Goal: Navigation & Orientation: Go to known website

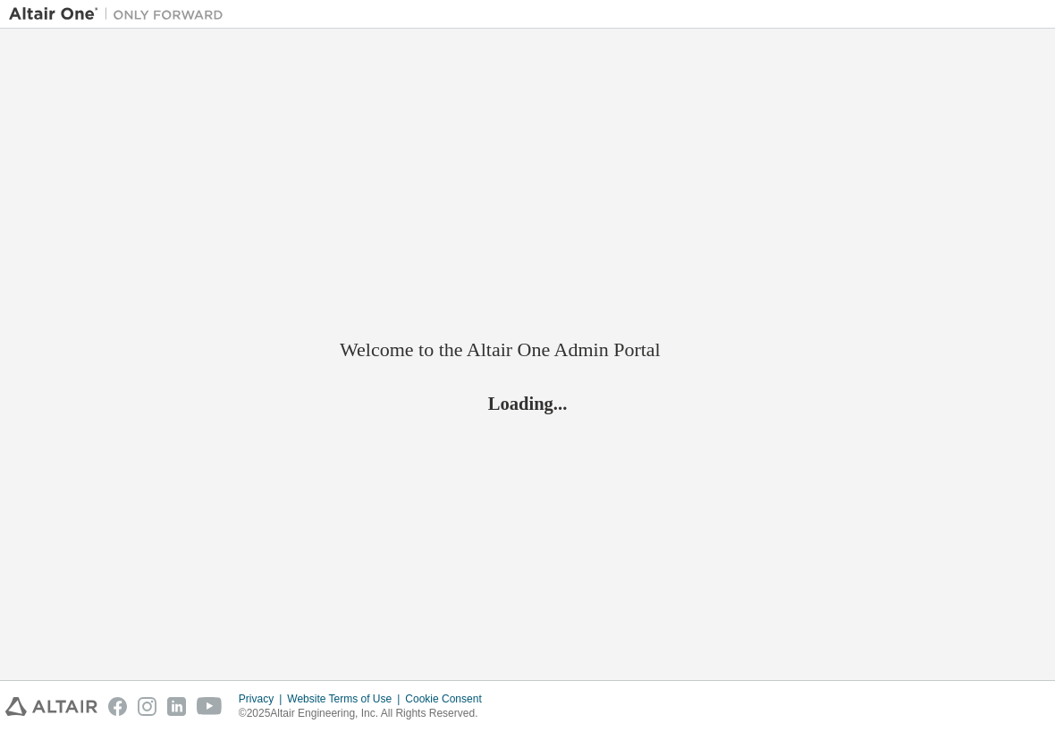
click at [165, 262] on div "Welcome to the Altair One Admin Portal Loading..." at bounding box center [528, 354] width 1038 height 633
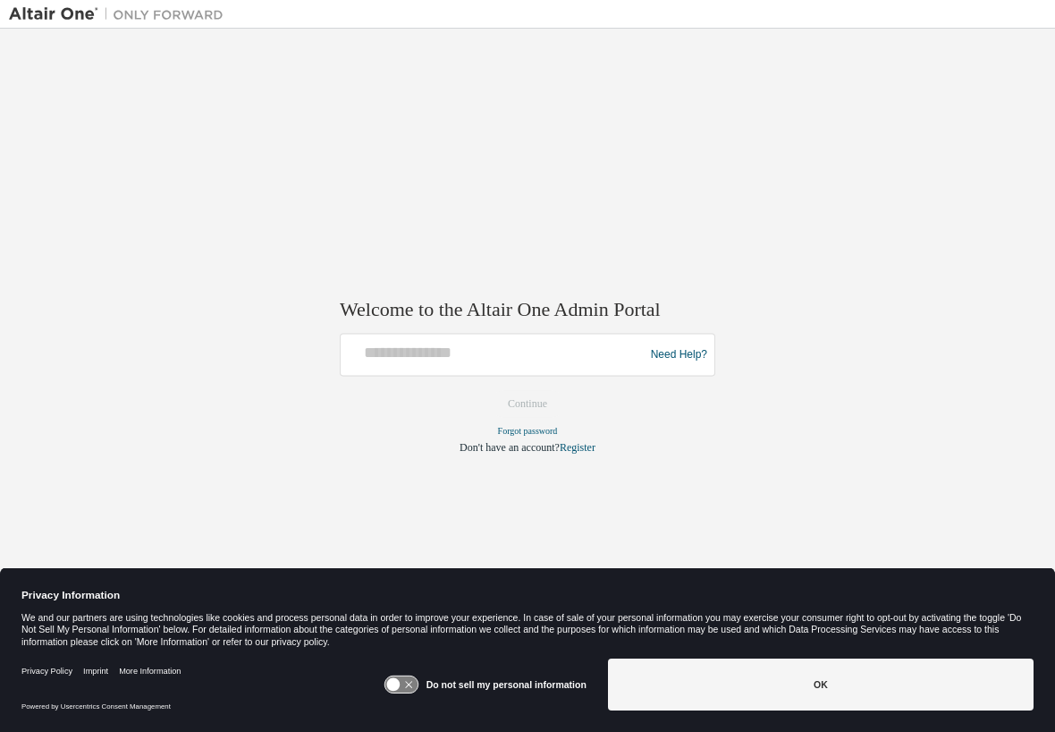
click at [775, 412] on div "Welcome to the Altair One Admin Portal Need Help? Please make sure that you pro…" at bounding box center [528, 354] width 1038 height 633
click at [912, 393] on div "Welcome to the Altair One Admin Portal Need Help? Please make sure that you pro…" at bounding box center [528, 354] width 1038 height 633
click at [57, 15] on img at bounding box center [121, 14] width 224 height 18
click at [881, 346] on div "Welcome to the Altair One Admin Portal Need Help? Please make sure that you pro…" at bounding box center [528, 354] width 1038 height 633
click at [65, 24] on div at bounding box center [116, 14] width 233 height 28
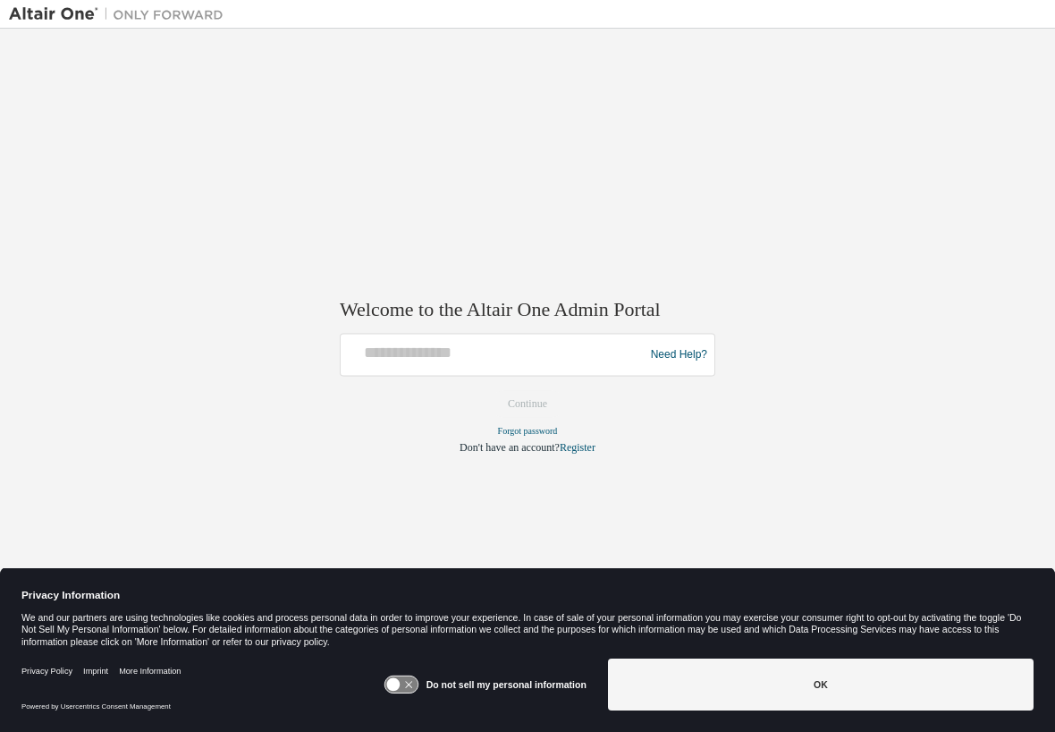
click at [64, 17] on img at bounding box center [121, 14] width 224 height 18
drag, startPoint x: 1022, startPoint y: 0, endPoint x: 609, endPoint y: 231, distance: 473.3
click at [609, 231] on div "Welcome to the Altair One Admin Portal Need Help? Please make sure that you pro…" at bounding box center [528, 354] width 1038 height 633
